Goal: Information Seeking & Learning: Learn about a topic

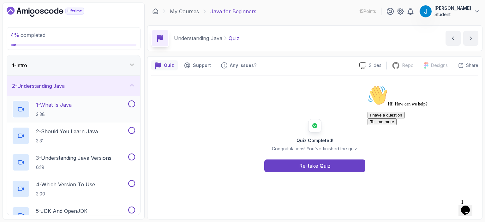
click at [59, 103] on p "1 - What Is Java" at bounding box center [54, 105] width 36 height 8
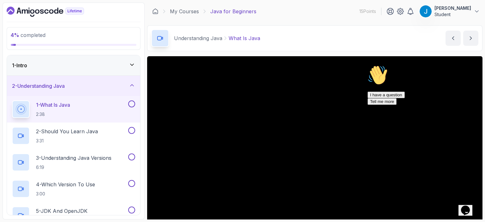
click at [367, 65] on icon "Chat attention grabber" at bounding box center [367, 65] width 0 height 0
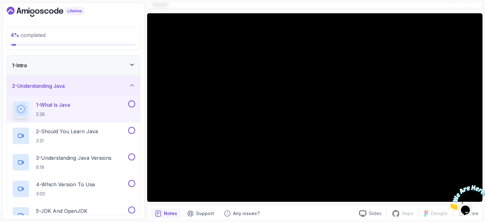
scroll to position [43, 0]
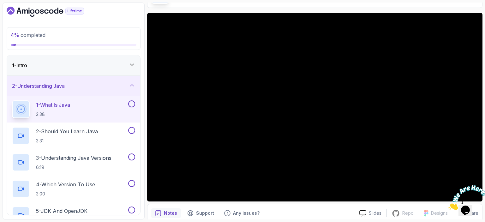
click at [448, 205] on icon "Close" at bounding box center [448, 207] width 0 height 5
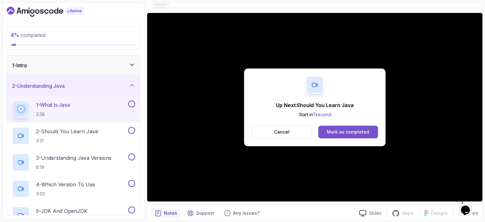
click at [366, 130] on div "Mark as completed" at bounding box center [348, 132] width 42 height 6
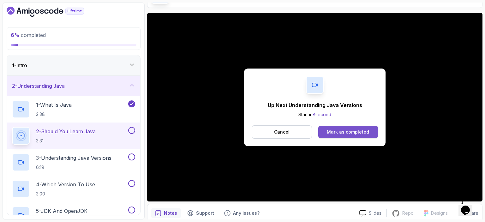
click at [361, 130] on div "Mark as completed" at bounding box center [348, 132] width 42 height 6
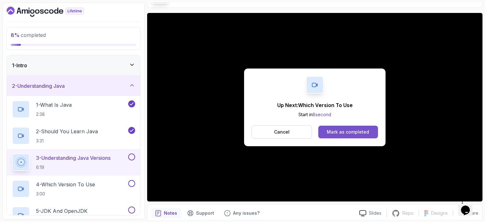
click at [359, 134] on div "Mark as completed" at bounding box center [348, 132] width 42 height 6
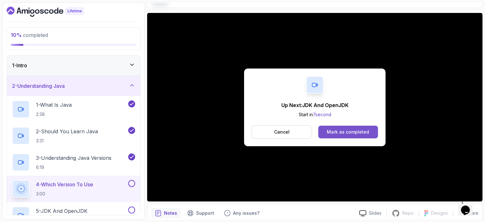
click at [360, 135] on button "Mark as completed" at bounding box center [348, 132] width 60 height 13
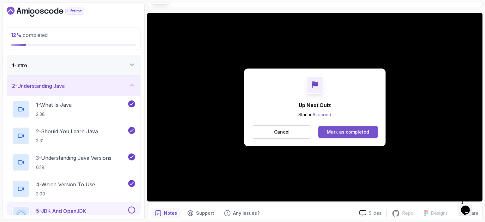
click at [343, 133] on div "Mark as completed" at bounding box center [348, 132] width 42 height 6
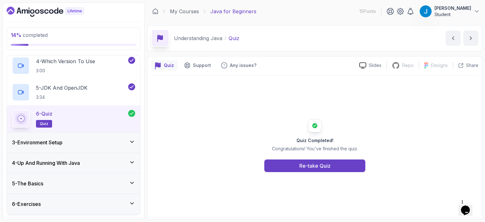
scroll to position [124, 0]
click at [124, 140] on div "3 - Environment Setup" at bounding box center [73, 142] width 123 height 8
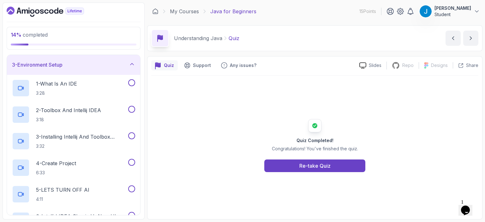
scroll to position [42, 0]
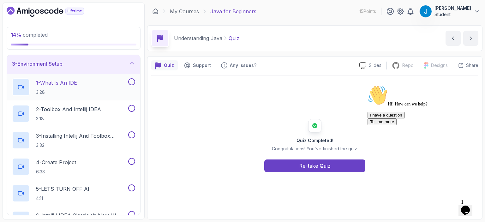
click at [82, 83] on div "1 - What Is An IDE 3:28" at bounding box center [69, 87] width 115 height 18
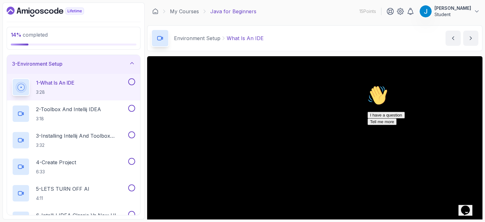
click at [367, 85] on icon "Chat attention grabber" at bounding box center [367, 85] width 0 height 0
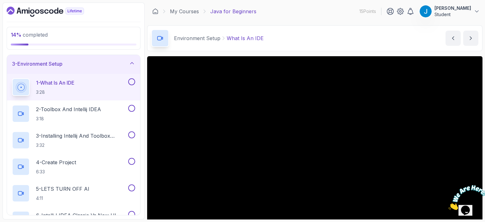
click at [448, 205] on icon "Close" at bounding box center [448, 207] width 0 height 5
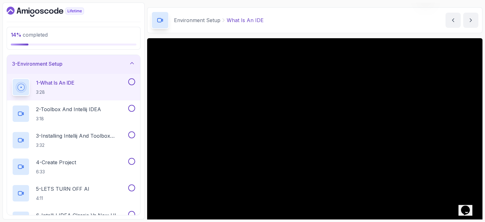
scroll to position [27, 0]
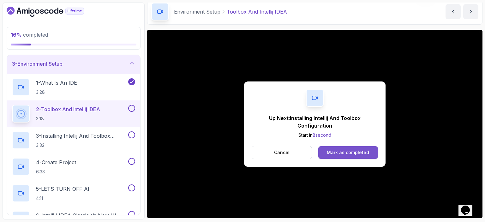
click at [349, 153] on div "Mark as completed" at bounding box center [348, 152] width 42 height 6
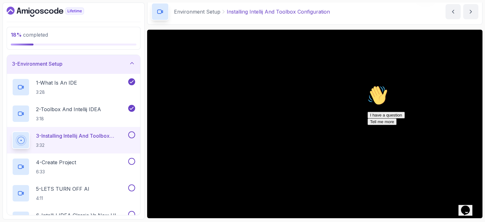
click at [367, 85] on icon "Chat attention grabber" at bounding box center [367, 85] width 0 height 0
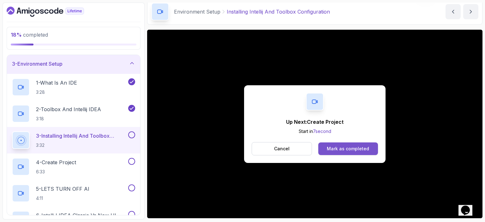
click at [363, 151] on div "Mark as completed" at bounding box center [348, 149] width 42 height 6
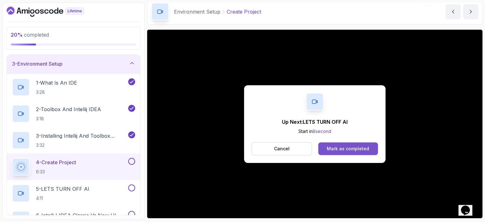
click at [364, 151] on div "Mark as completed" at bounding box center [348, 149] width 42 height 6
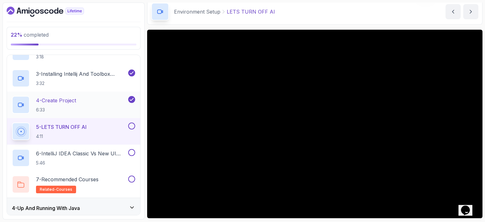
scroll to position [105, 0]
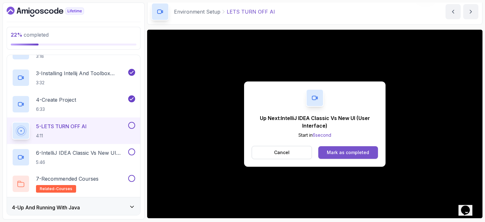
click at [338, 154] on div "Mark as completed" at bounding box center [348, 152] width 42 height 6
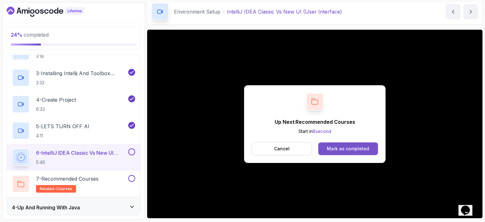
click at [339, 150] on div "Mark as completed" at bounding box center [348, 149] width 42 height 6
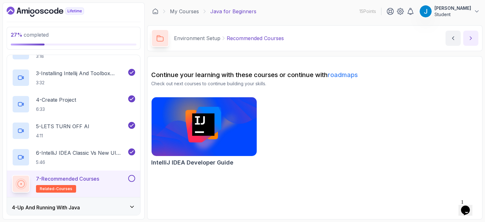
click at [475, 43] on button "next content" at bounding box center [470, 38] width 15 height 15
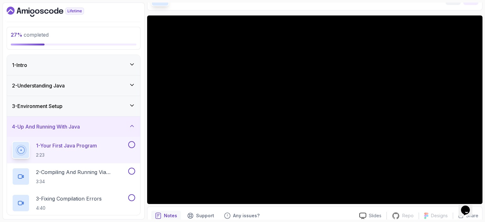
scroll to position [47, 0]
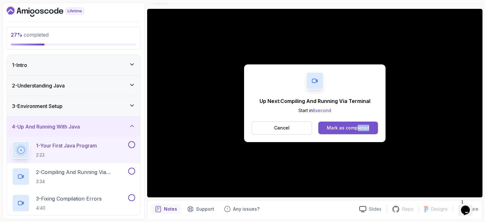
drag, startPoint x: 474, startPoint y: 44, endPoint x: 358, endPoint y: 126, distance: 141.8
click at [358, 126] on div "Up Next: Compiling And Running Via Terminal Start in 8 second Cancel Mark as co…" at bounding box center [314, 103] width 335 height 188
click at [358, 126] on div "Mark as completed" at bounding box center [348, 128] width 42 height 6
